Goal: Information Seeking & Learning: Learn about a topic

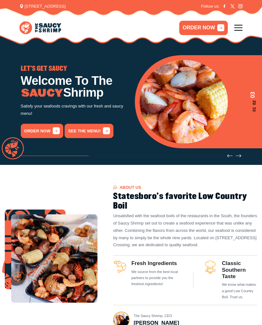
click at [97, 134] on link "See the menu!" at bounding box center [88, 131] width 49 height 14
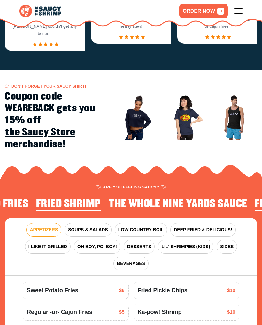
scroll to position [585, 0]
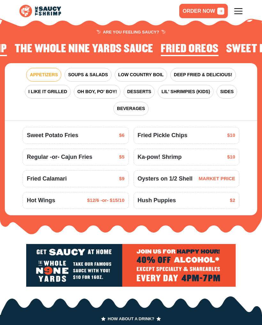
click at [134, 71] on span "LOW COUNTRY BOIL" at bounding box center [140, 74] width 45 height 7
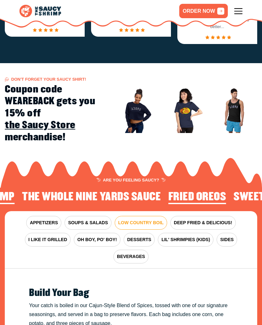
scroll to position [436, 0]
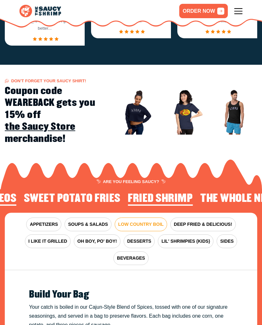
click at [80, 221] on span "SOUPS & SALADS" at bounding box center [88, 224] width 40 height 7
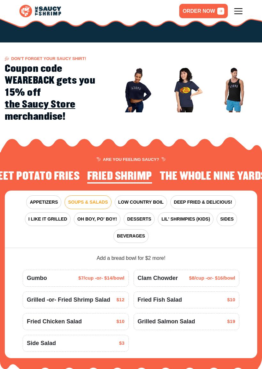
scroll to position [467, 0]
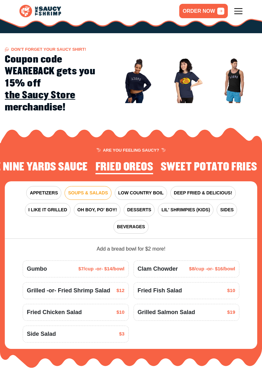
click at [188, 190] on span "DEEP FRIED & DELICIOUS!" at bounding box center [203, 193] width 58 height 7
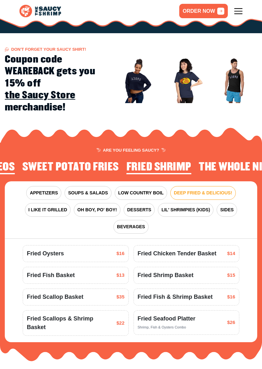
click at [154, 249] on span "Fried Chicken Tender Basket" at bounding box center [177, 253] width 79 height 9
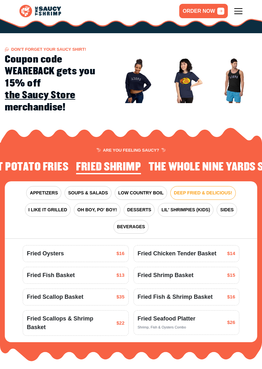
click at [155, 249] on span "Fried Chicken Tender Basket" at bounding box center [177, 253] width 79 height 9
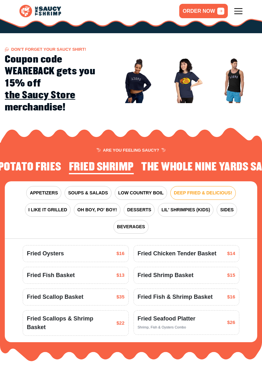
click at [176, 249] on span "Fried Chicken Tender Basket" at bounding box center [177, 253] width 79 height 9
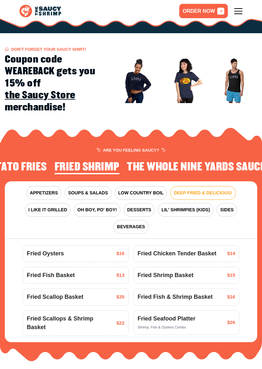
click at [232, 250] on span "$14" at bounding box center [231, 253] width 8 height 7
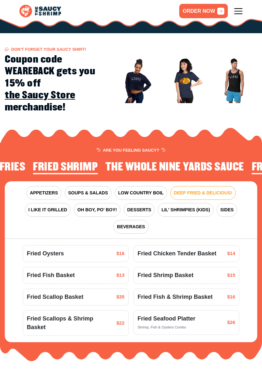
click at [180, 249] on span "Fried Chicken Tender Basket" at bounding box center [177, 253] width 79 height 9
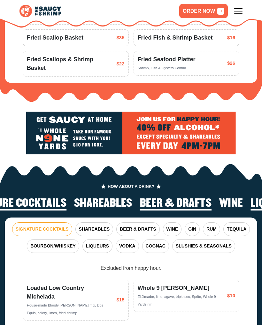
scroll to position [726, 0]
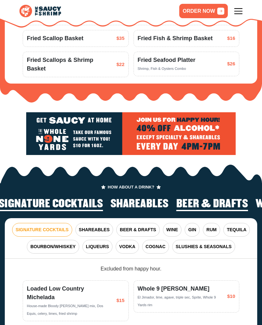
click at [193, 244] on span "SLUSHIES & SEASONALS" at bounding box center [204, 247] width 56 height 7
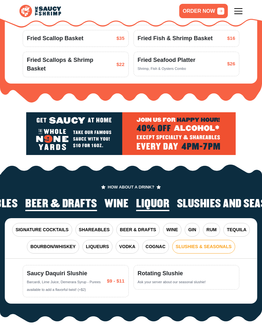
click at [134, 227] on span "BEER & DRAFTS" at bounding box center [138, 230] width 36 height 7
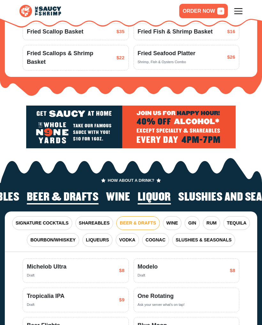
scroll to position [732, 0]
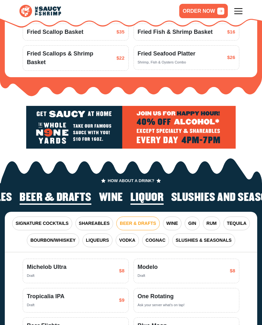
click at [206, 220] on span "RUM" at bounding box center [211, 223] width 10 height 7
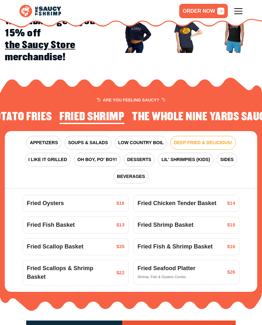
scroll to position [516, 0]
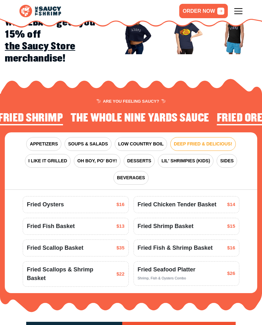
click at [175, 158] on span "LIL' SHRIMPIES (KIDS)" at bounding box center [185, 161] width 49 height 7
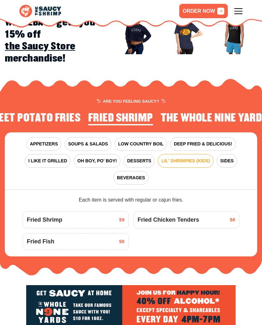
click at [46, 158] on span "I LIKE IT GRILLED" at bounding box center [47, 161] width 39 height 7
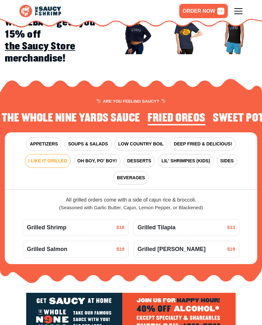
click at [222, 138] on button "DEEP FRIED & DELICIOUS!" at bounding box center [202, 144] width 65 height 14
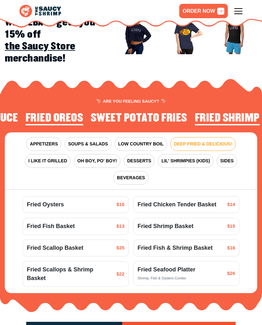
click at [38, 222] on span "Fried Fish Basket" at bounding box center [51, 226] width 48 height 9
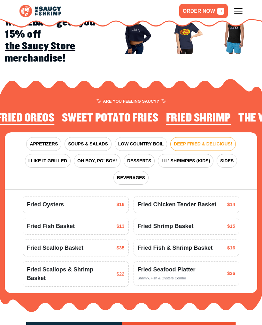
click at [52, 221] on div "Fried Fish Basket $13" at bounding box center [76, 226] width 106 height 17
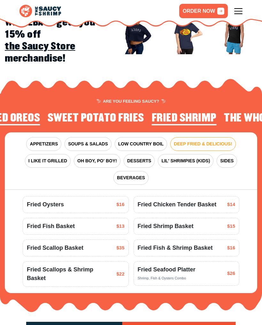
click at [55, 222] on span "Fried Fish Basket" at bounding box center [51, 226] width 48 height 9
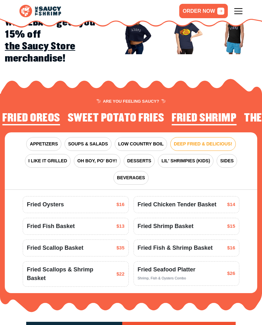
click at [237, 13] on icon at bounding box center [238, 11] width 8 height 8
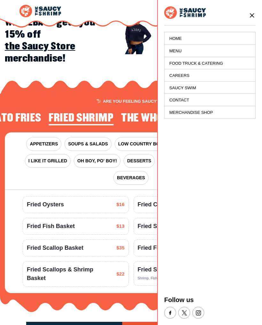
click at [176, 54] on link "Menu" at bounding box center [209, 51] width 91 height 12
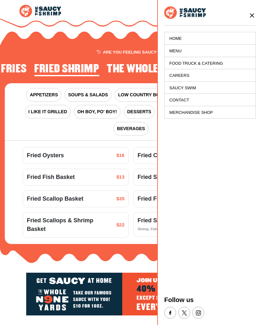
scroll to position [585, 0]
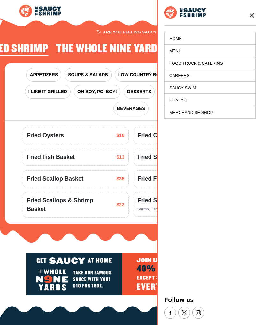
click at [175, 87] on link "Saucy Swim" at bounding box center [209, 88] width 91 height 12
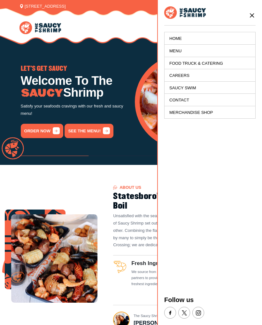
click at [178, 52] on link "Menu" at bounding box center [209, 51] width 91 height 12
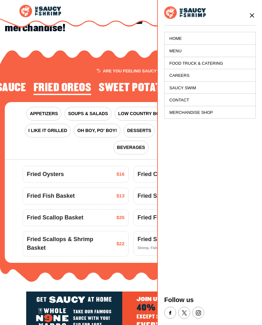
scroll to position [585, 0]
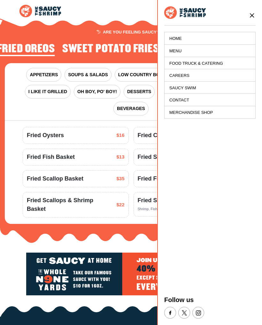
click at [15, 121] on div "Lemonade $3 Sweet Tea -or- Unsweet Tea" at bounding box center [131, 172] width 252 height 103
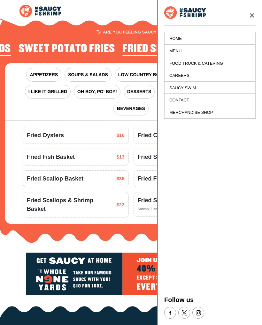
click at [254, 13] on icon at bounding box center [251, 15] width 7 height 7
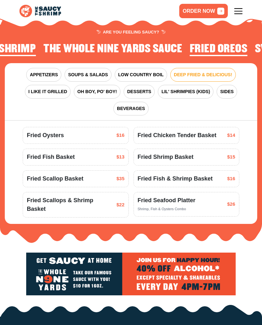
click at [84, 71] on span "SOUPS & SALADS" at bounding box center [88, 74] width 40 height 7
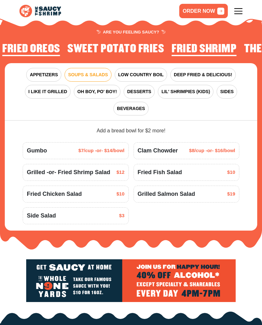
click at [228, 86] on button "SIDES" at bounding box center [226, 92] width 20 height 14
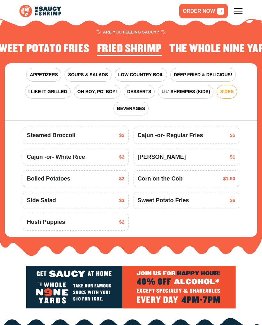
click at [136, 71] on span "LOW COUNTRY BOIL" at bounding box center [140, 74] width 45 height 7
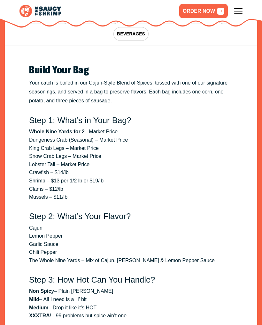
scroll to position [660, 0]
